Goal: Task Accomplishment & Management: Use online tool/utility

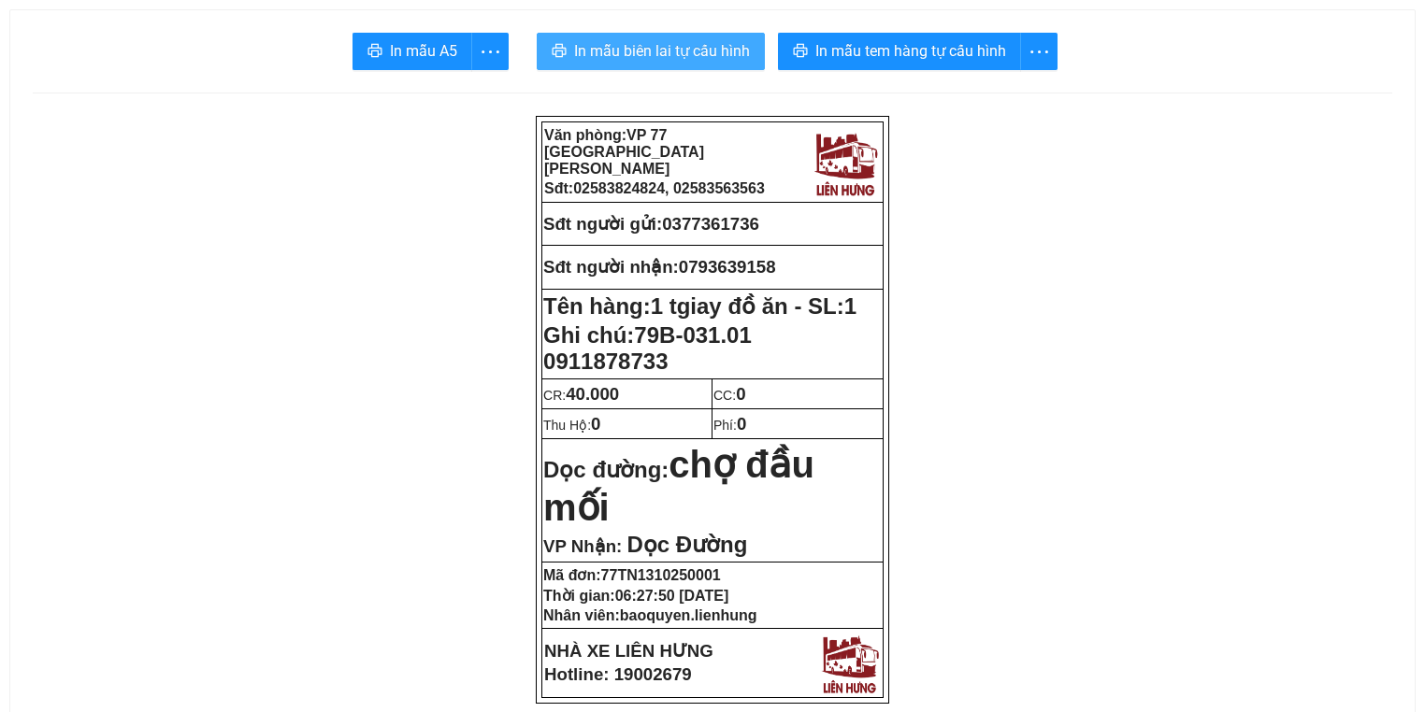
click at [706, 56] on span "In mẫu biên lai tự cấu hình" at bounding box center [662, 50] width 176 height 23
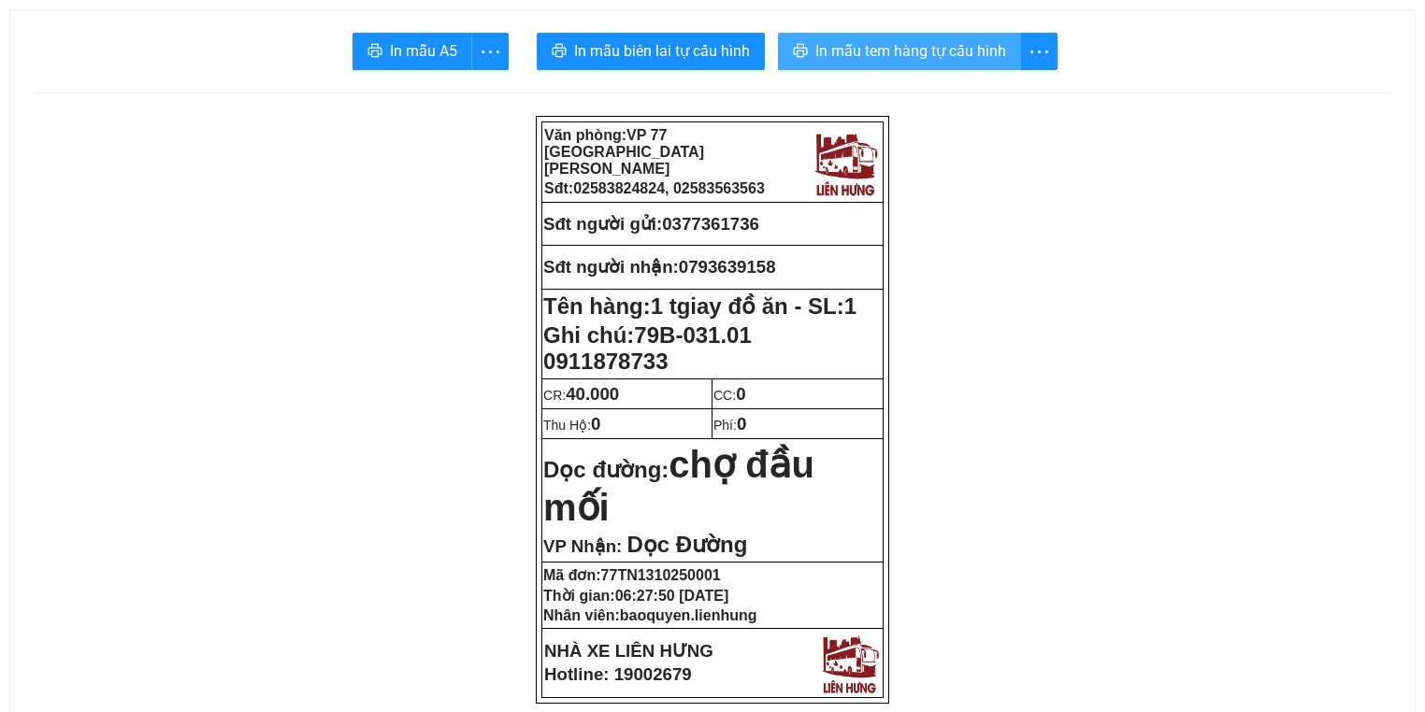
click at [998, 49] on span "In mẫu tem hàng tự cấu hình" at bounding box center [910, 50] width 191 height 23
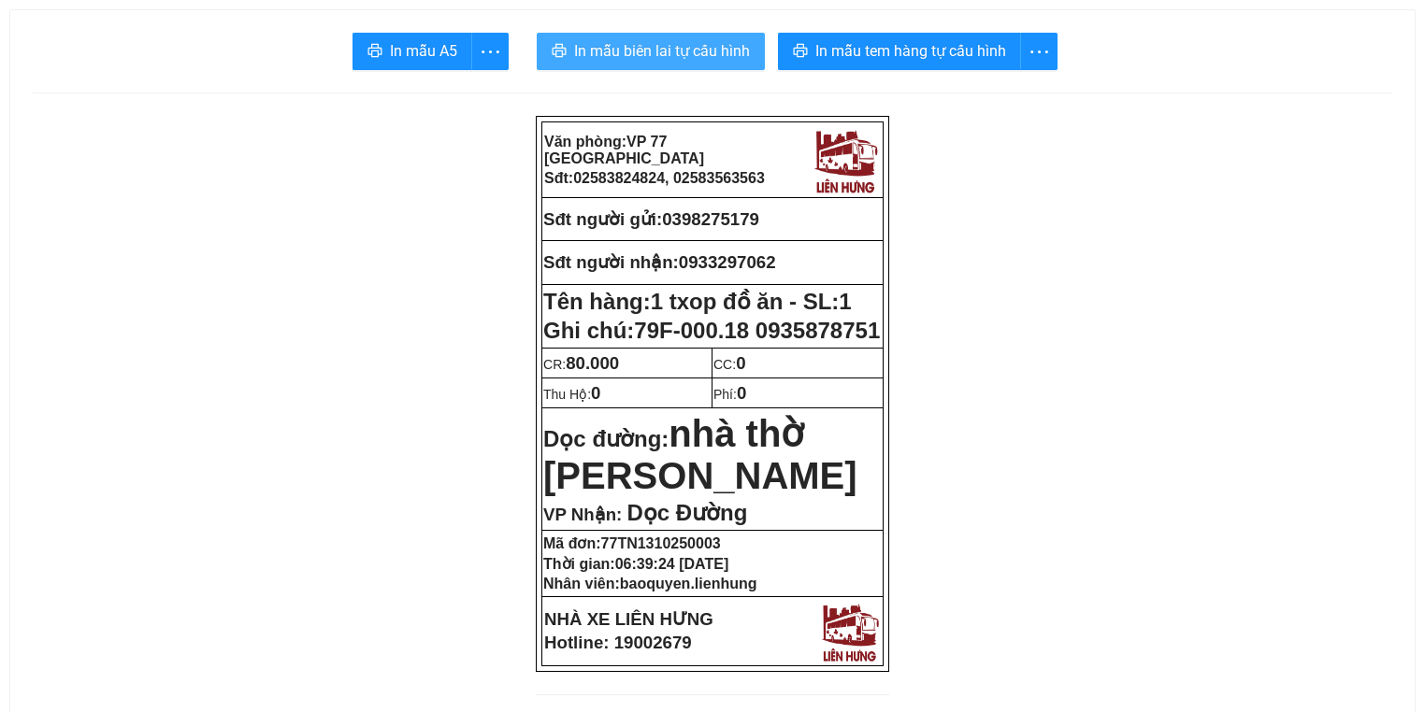
click at [666, 67] on button "In mẫu biên lai tự cấu hình" at bounding box center [651, 51] width 228 height 37
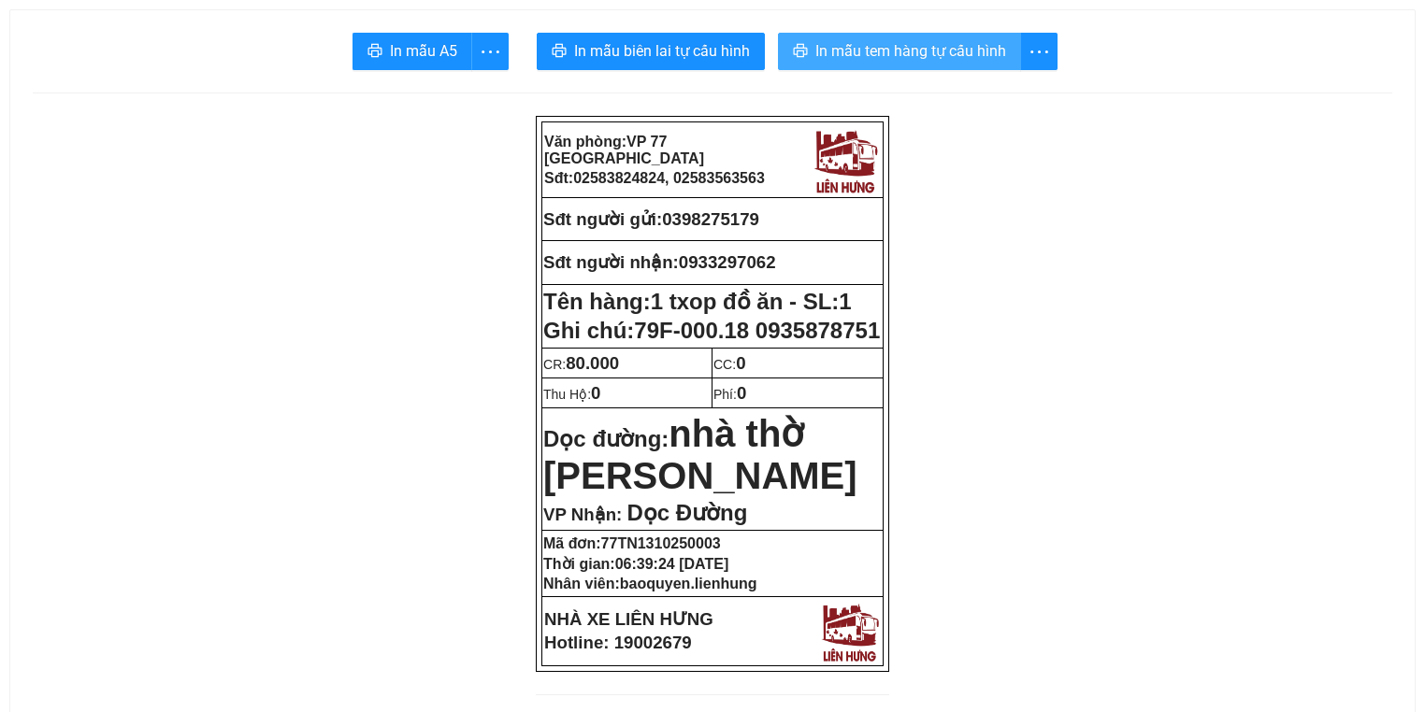
click at [931, 53] on span "In mẫu tem hàng tự cấu hình" at bounding box center [910, 50] width 191 height 23
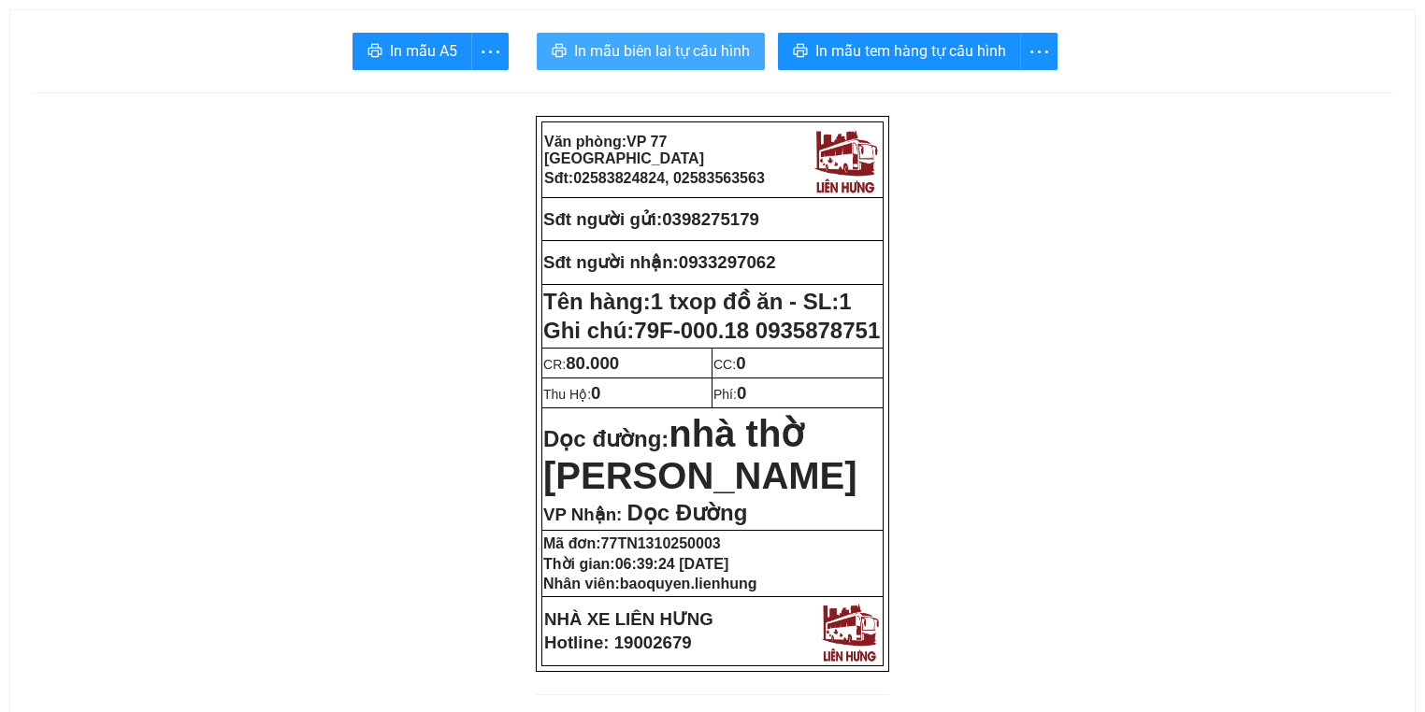
click at [665, 57] on span "In mẫu biên lai tự cấu hình" at bounding box center [662, 50] width 176 height 23
click at [701, 64] on button "In mẫu biên lai tự cấu hình" at bounding box center [651, 51] width 228 height 37
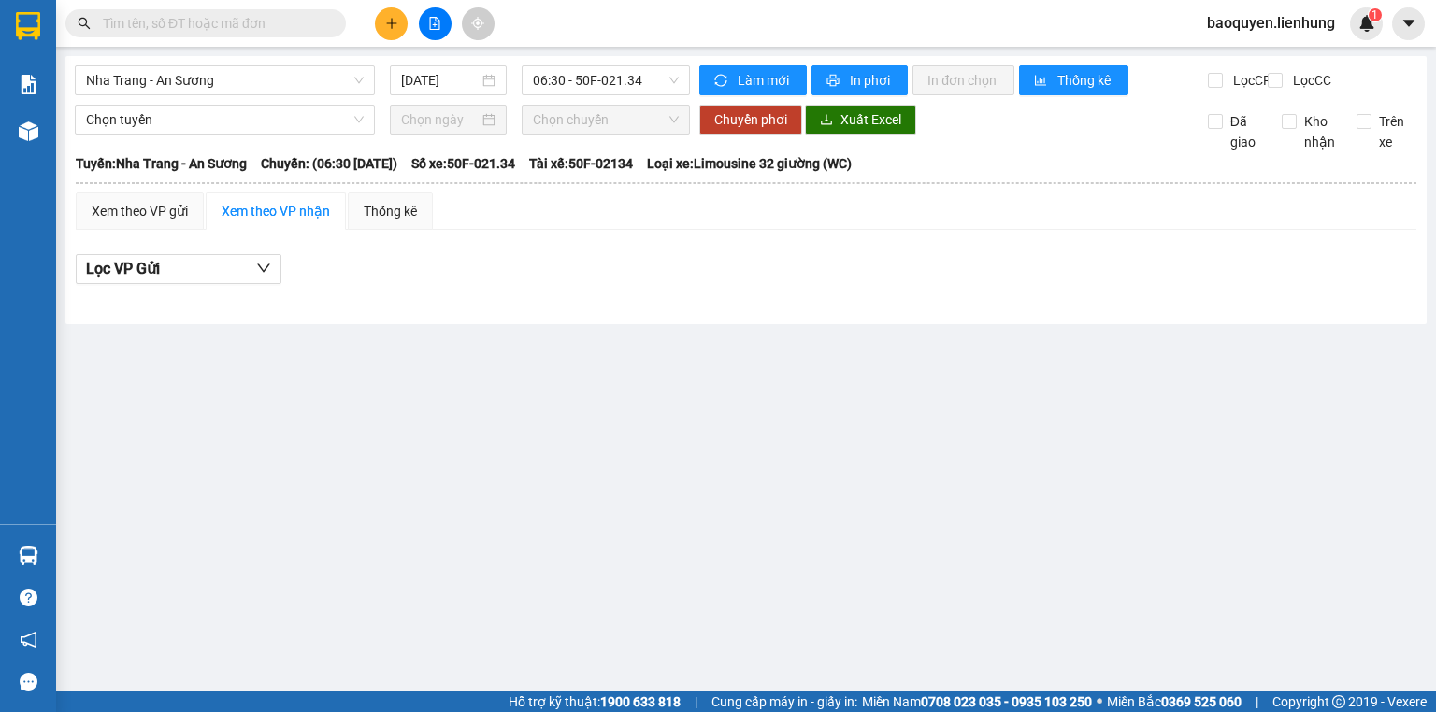
click at [255, 32] on input "text" at bounding box center [213, 23] width 221 height 21
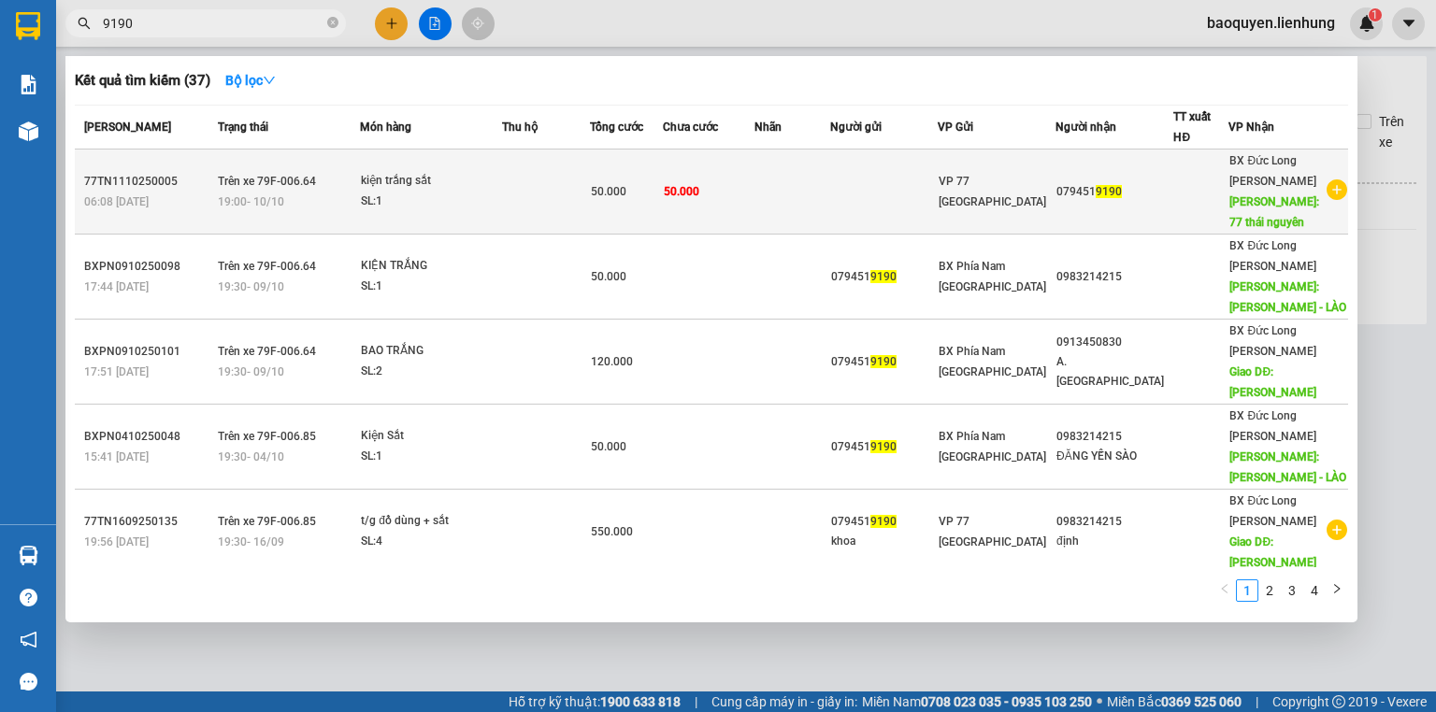
type input "9190"
click at [654, 206] on td "50.000" at bounding box center [626, 192] width 73 height 85
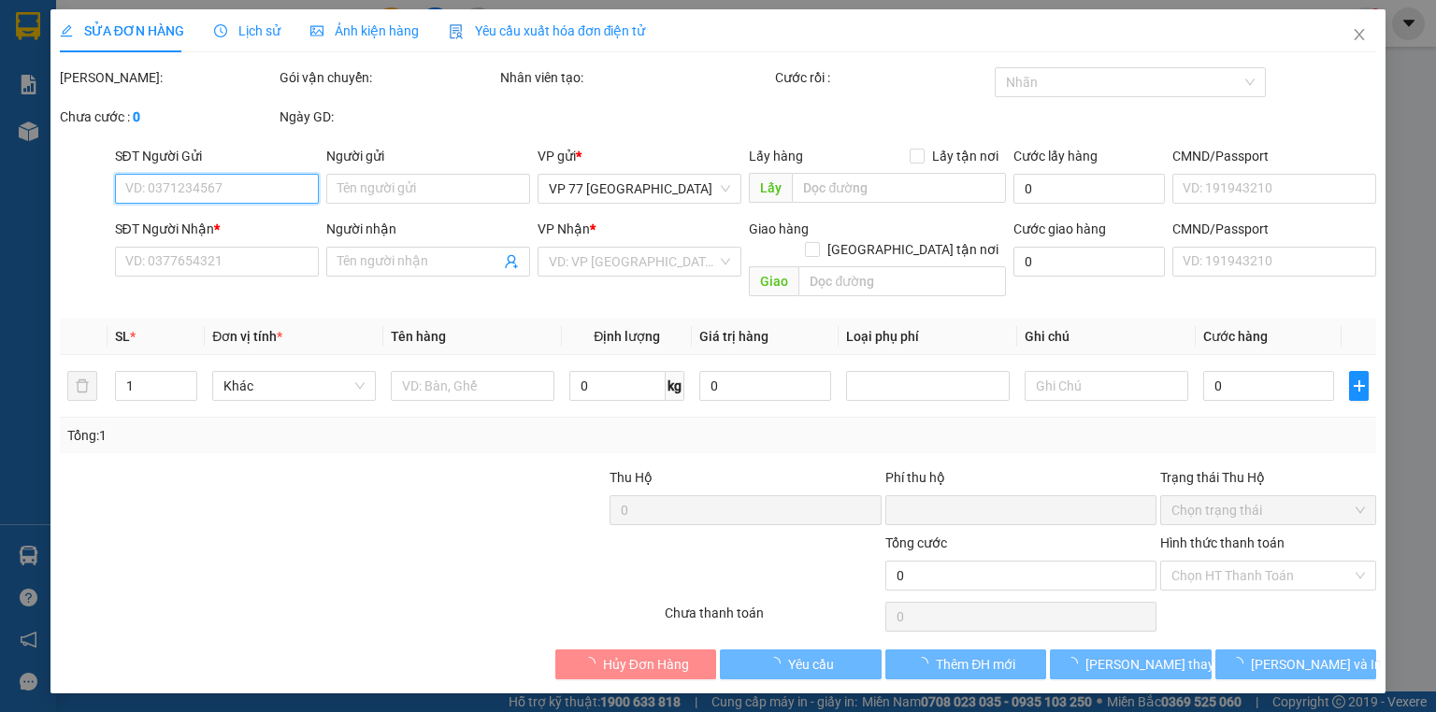
type input "0794519190"
type input "77 [GEOGRAPHIC_DATA]"
type input "0"
type input "50.000"
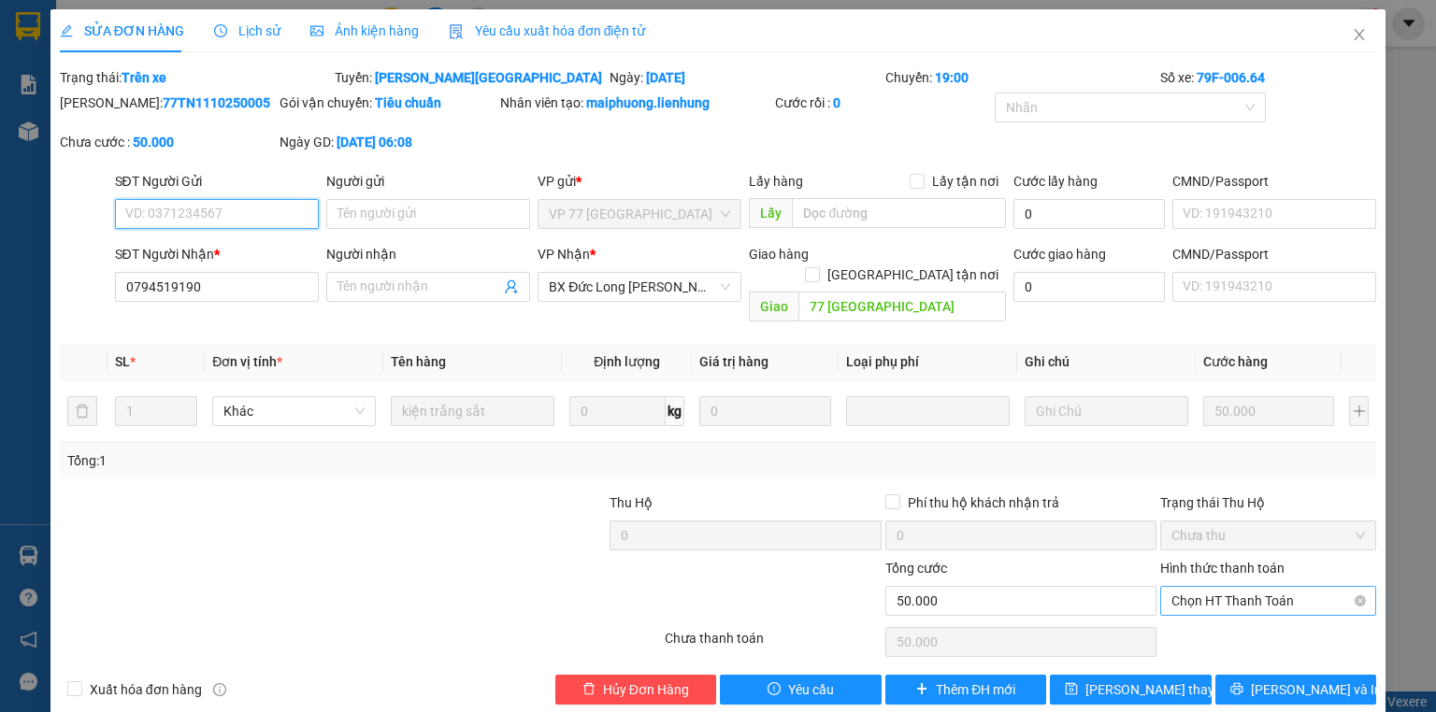
drag, startPoint x: 1212, startPoint y: 582, endPoint x: 1202, endPoint y: 607, distance: 26.9
click at [1211, 587] on span "Chọn HT Thanh Toán" at bounding box center [1268, 601] width 194 height 28
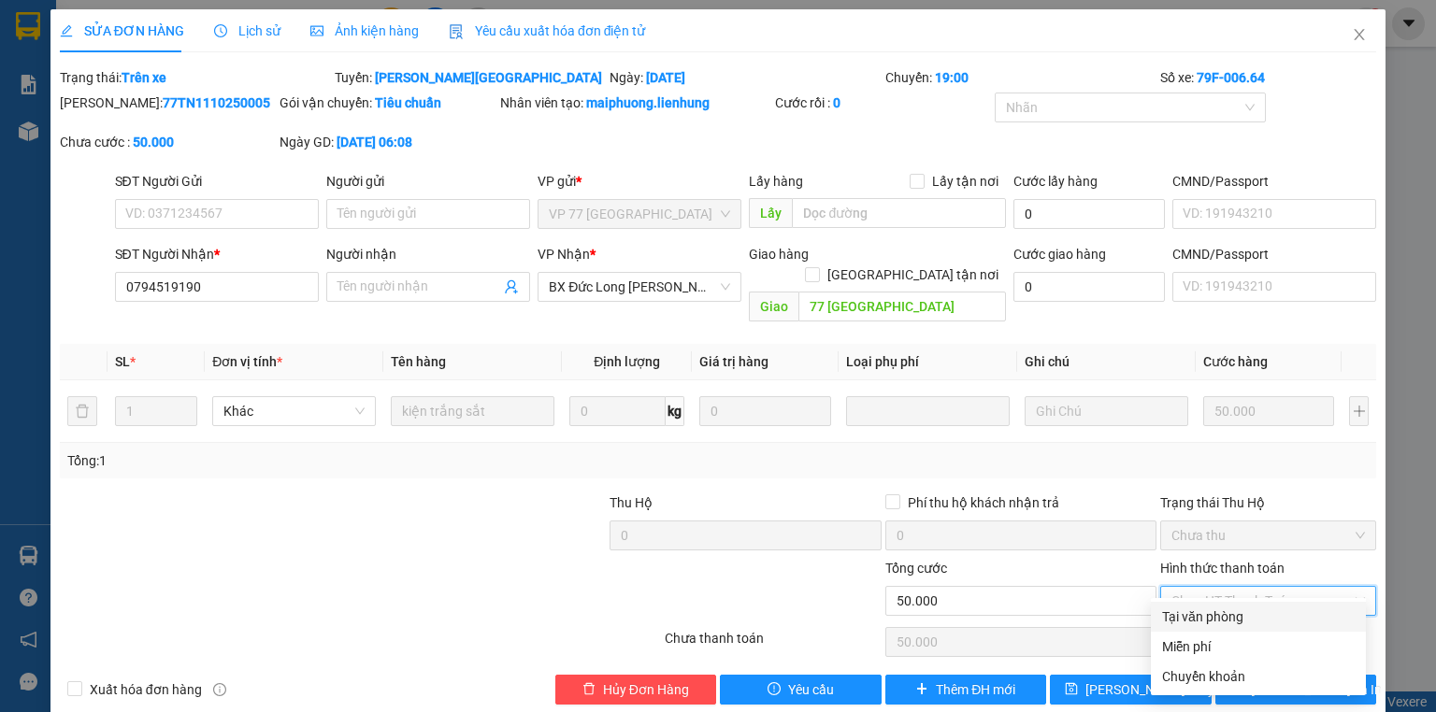
click at [1192, 625] on div "Tại văn phòng" at bounding box center [1258, 617] width 193 height 21
type input "0"
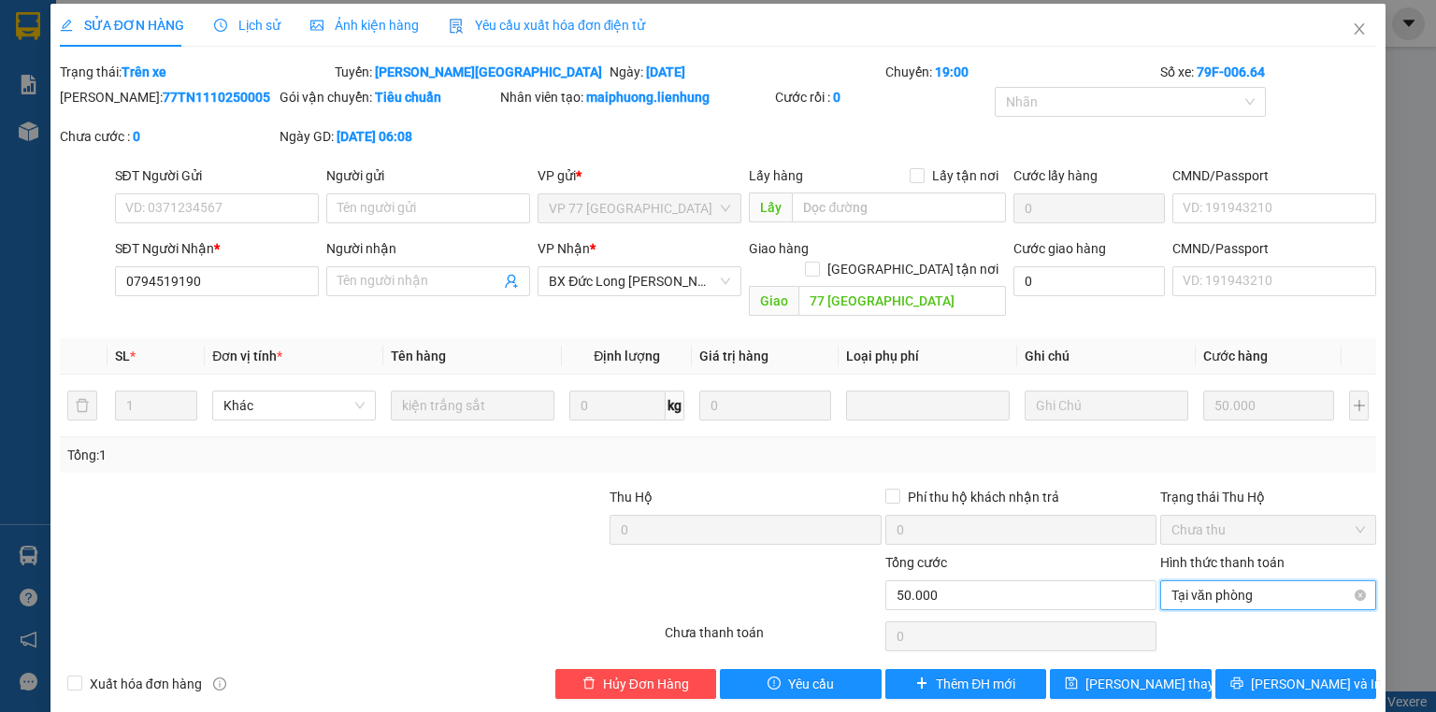
scroll to position [7, 0]
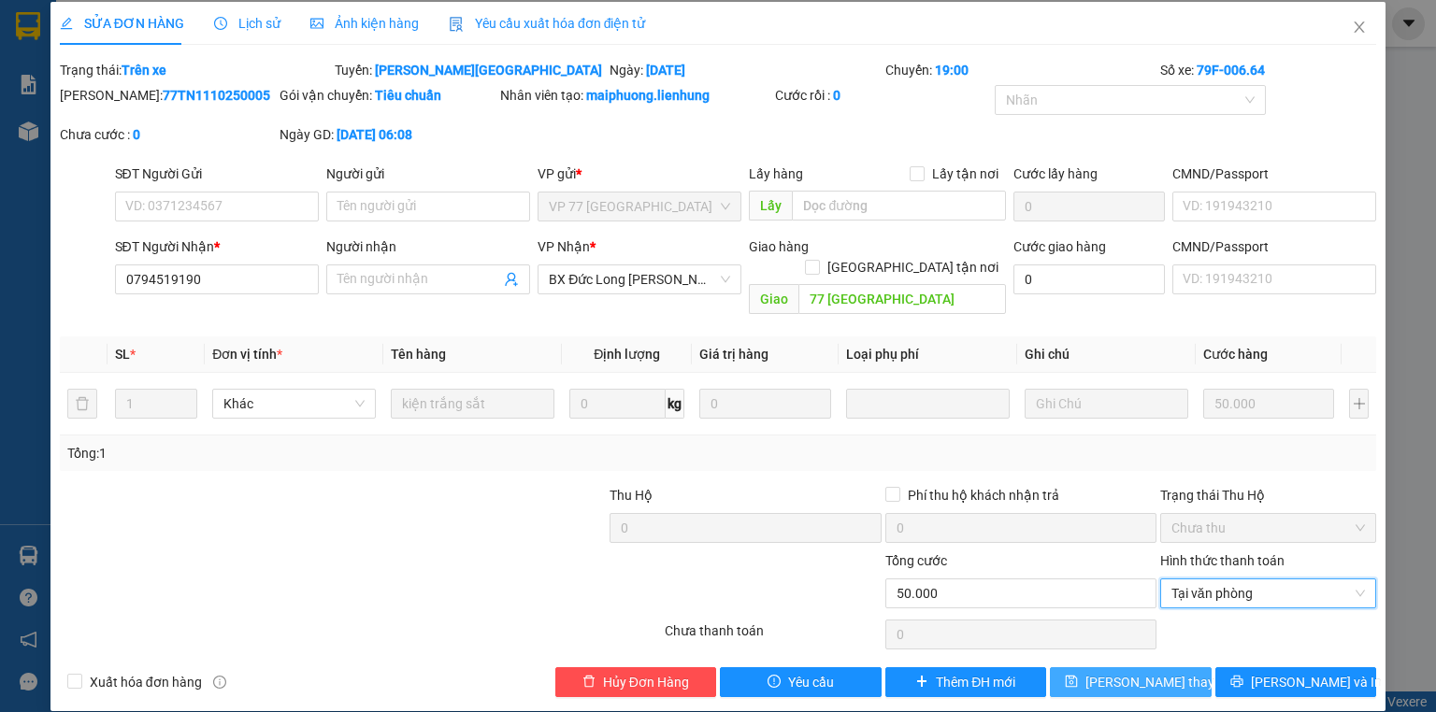
click at [1151, 672] on span "[PERSON_NAME] thay đổi" at bounding box center [1160, 682] width 150 height 21
